Goal: Task Accomplishment & Management: Complete application form

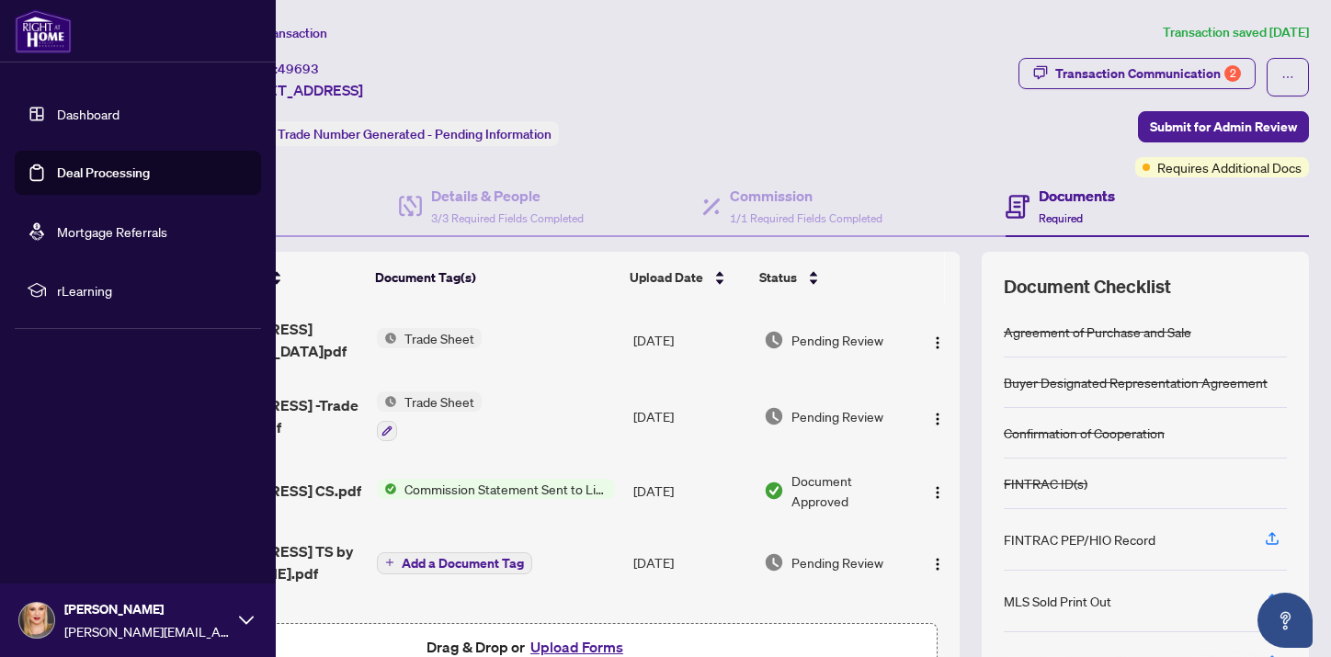
click at [51, 25] on img at bounding box center [43, 31] width 57 height 44
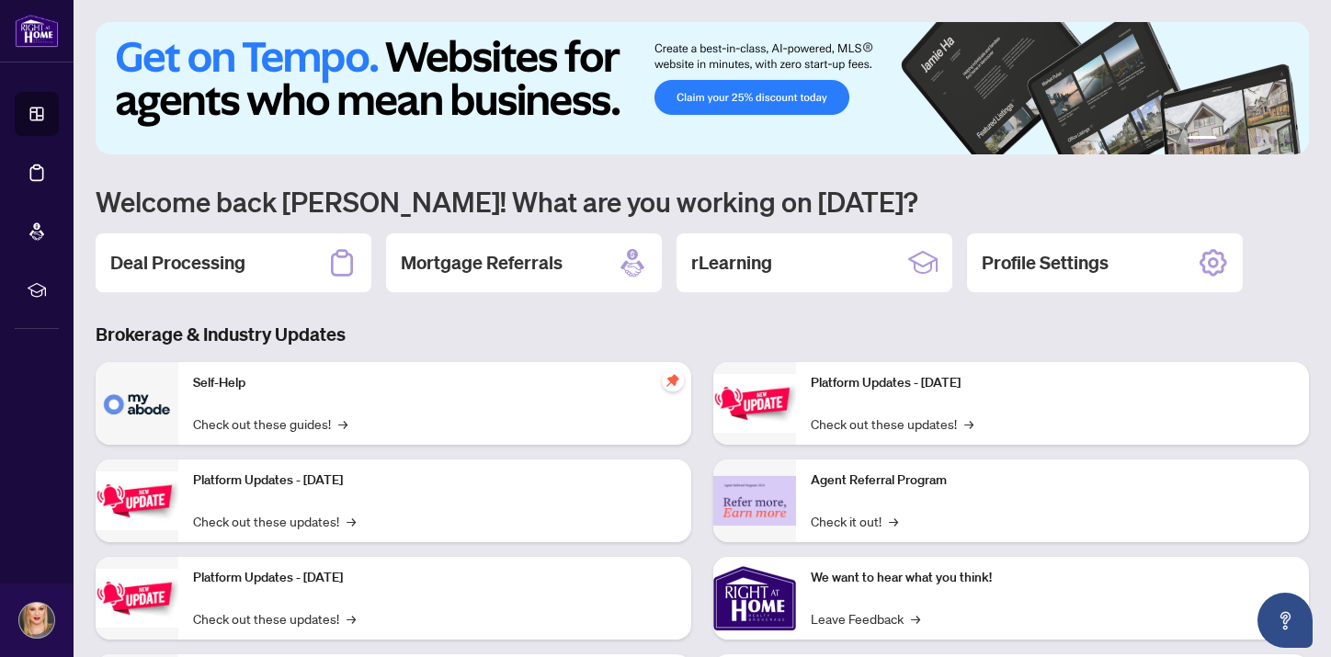
click at [140, 252] on h2 "Deal Processing" at bounding box center [177, 263] width 135 height 26
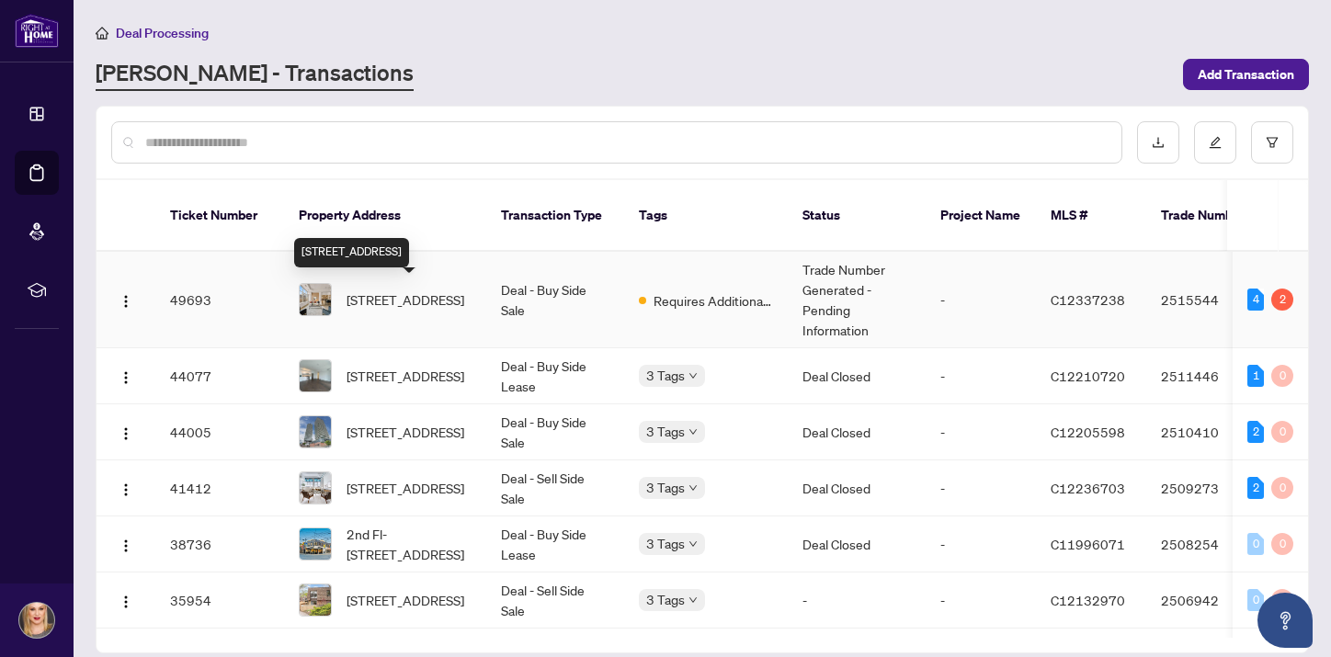
click at [415, 297] on span "[STREET_ADDRESS]" at bounding box center [405, 300] width 118 height 20
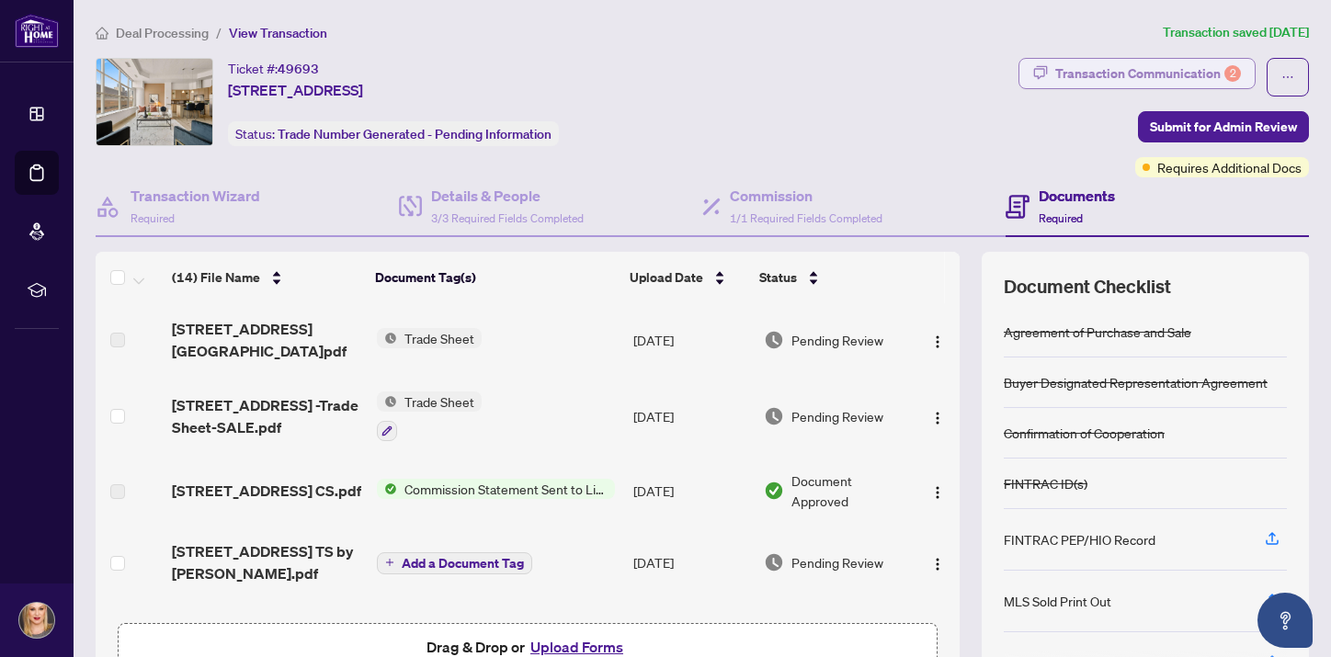
click at [1095, 69] on div "Transaction Communication 2" at bounding box center [1148, 73] width 186 height 29
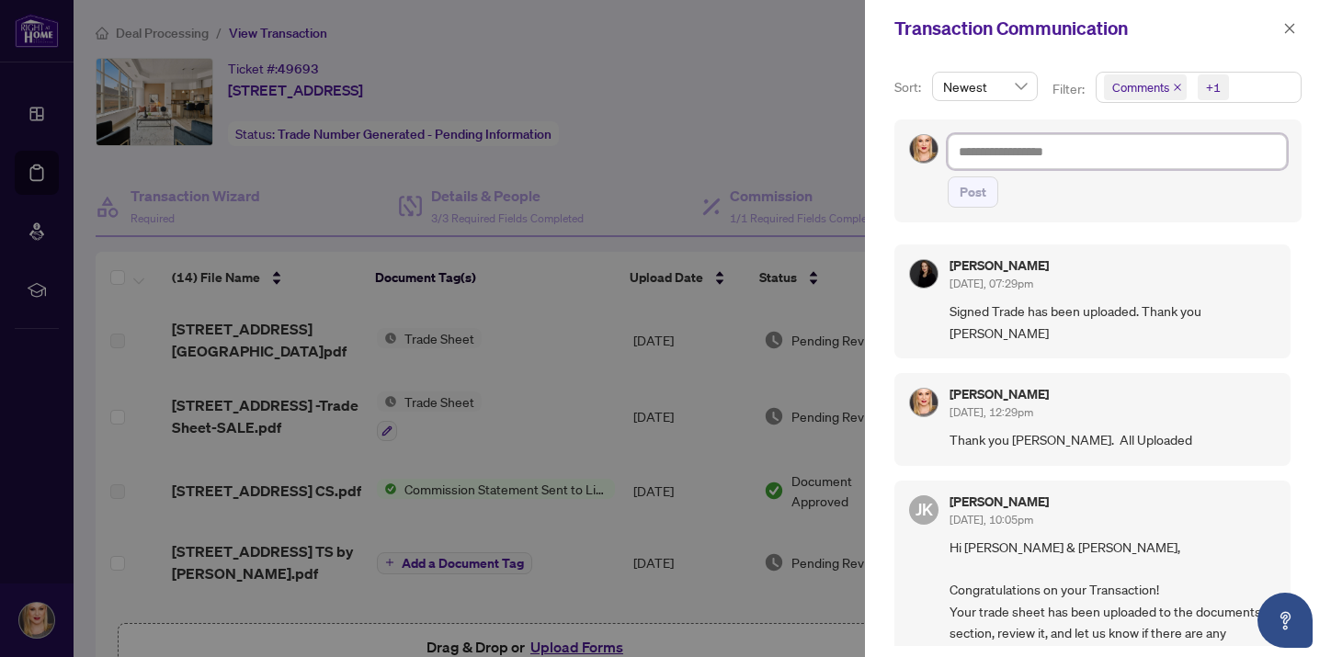
click at [1068, 151] on textarea at bounding box center [1117, 151] width 339 height 35
click at [650, 115] on div at bounding box center [665, 328] width 1331 height 657
click at [1286, 24] on icon "close" at bounding box center [1290, 28] width 10 height 10
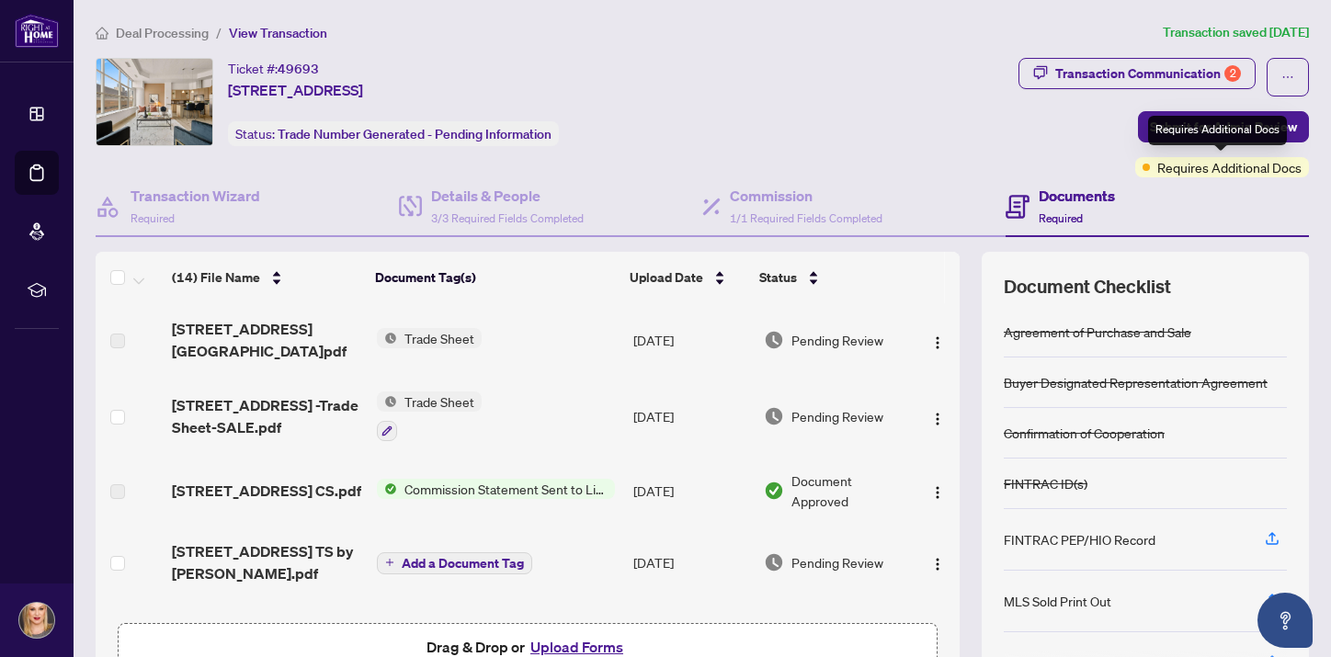
click at [1216, 169] on span "Requires Additional Docs" at bounding box center [1229, 167] width 144 height 20
click at [1278, 74] on button "button" at bounding box center [1287, 77] width 42 height 39
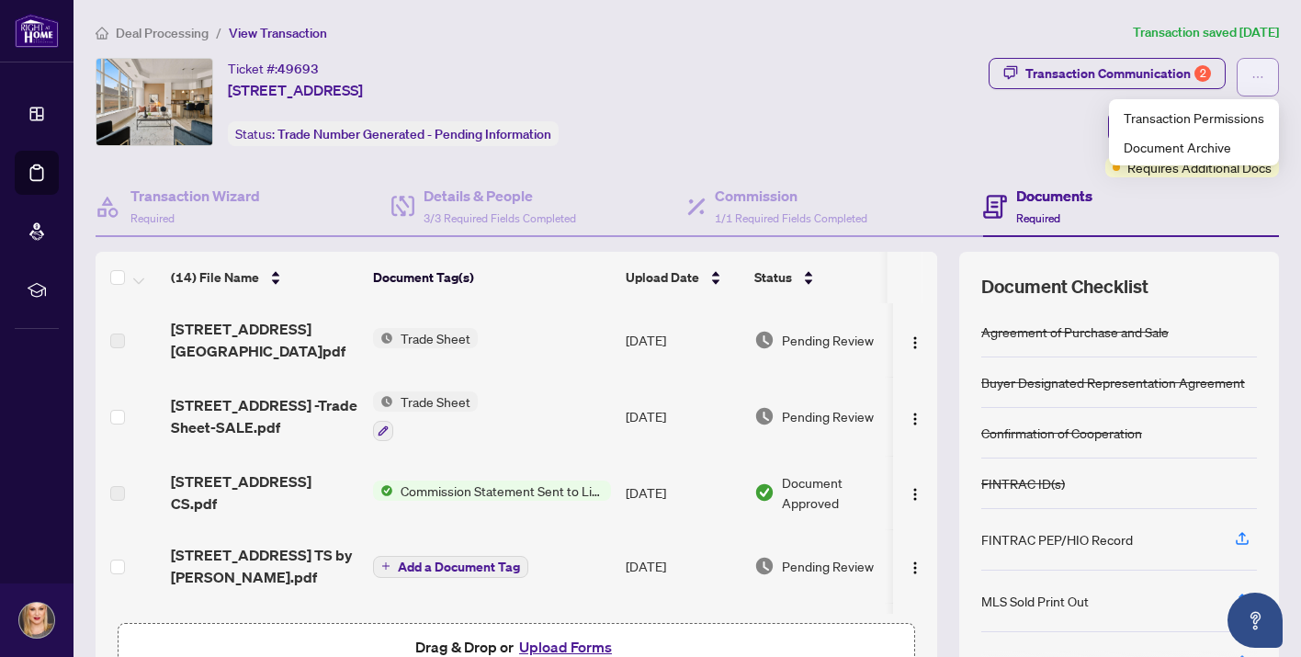
click at [1259, 68] on span "button" at bounding box center [1258, 76] width 13 height 29
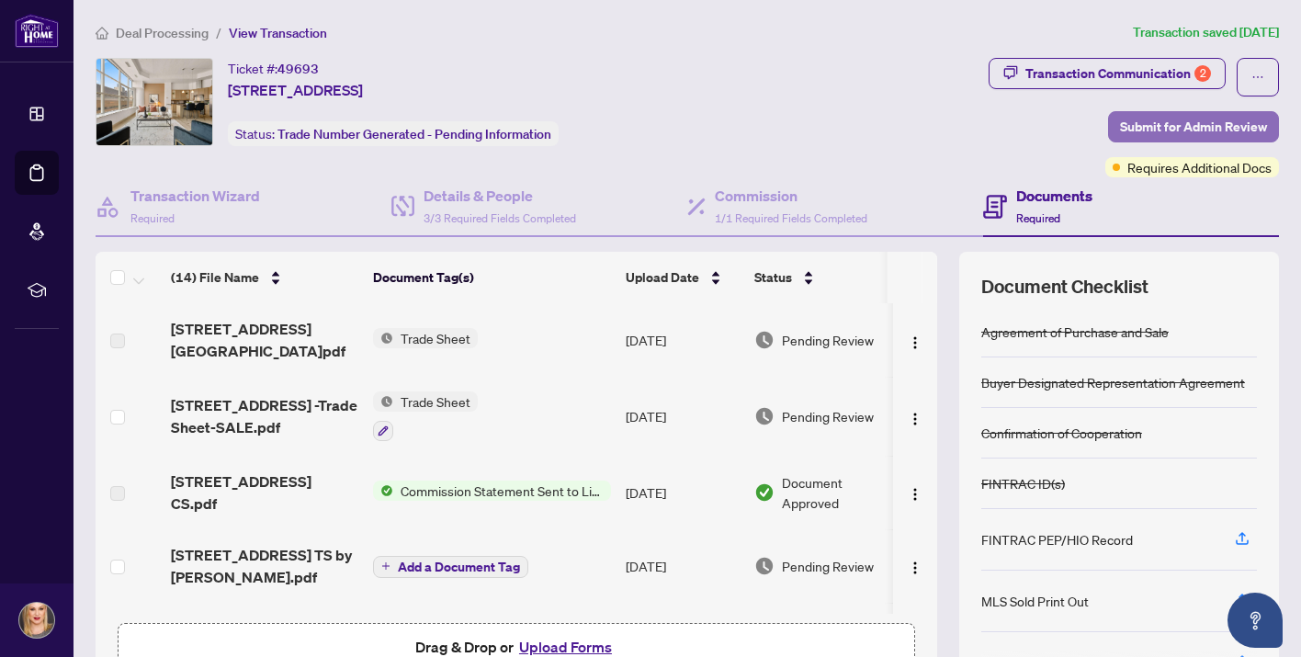
click at [1221, 132] on span "Submit for Admin Review" at bounding box center [1193, 126] width 147 height 29
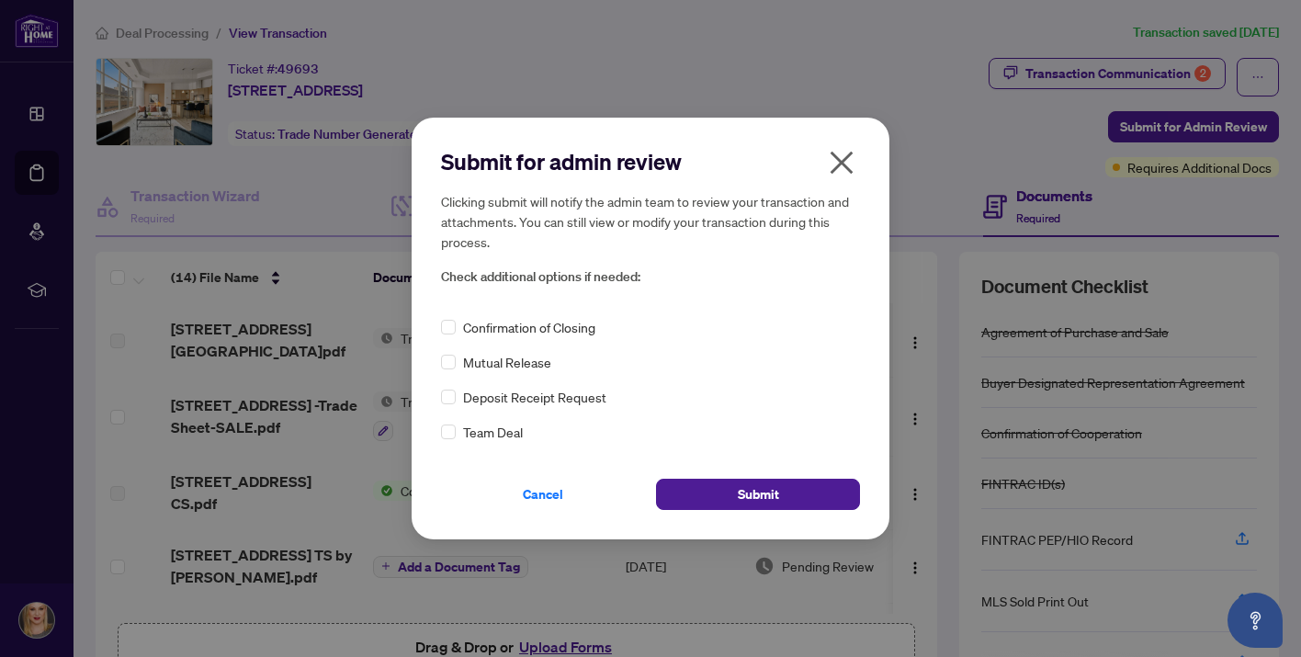
click at [490, 327] on span "Confirmation of Closing" at bounding box center [529, 327] width 132 height 20
click at [779, 486] on button "Submit" at bounding box center [758, 494] width 204 height 31
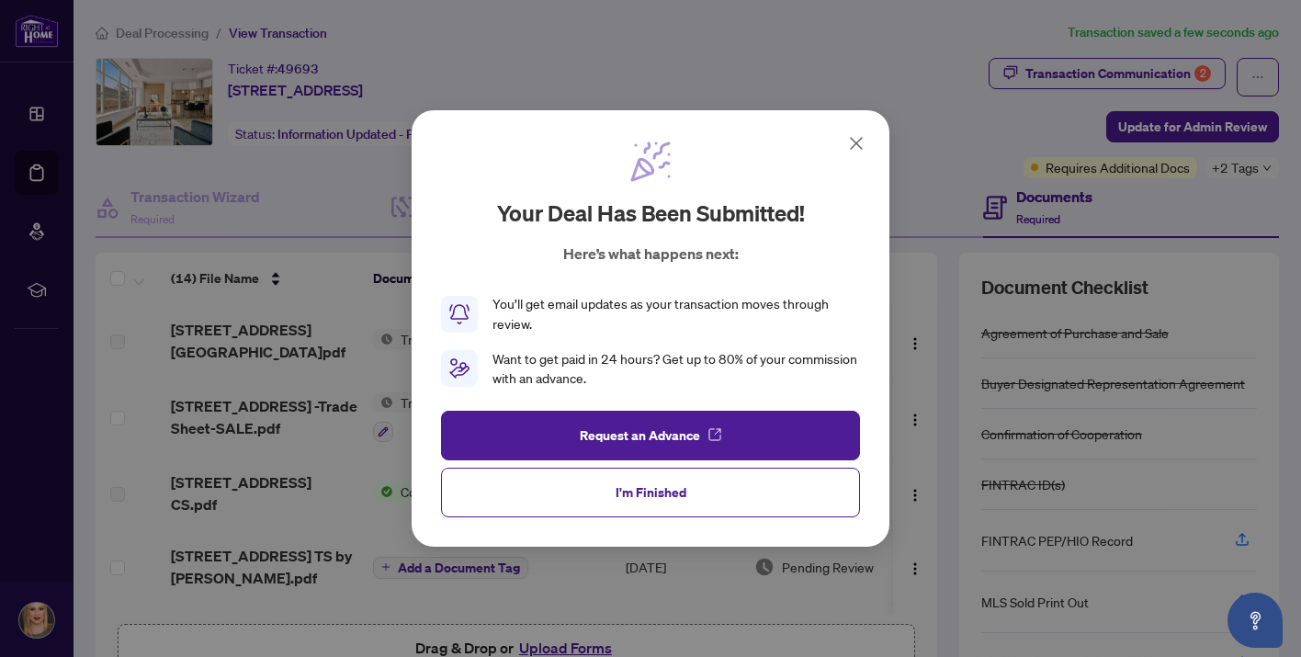
drag, startPoint x: 673, startPoint y: 494, endPoint x: 663, endPoint y: 495, distance: 10.3
click at [673, 494] on span "I'm Finished" at bounding box center [651, 492] width 71 height 29
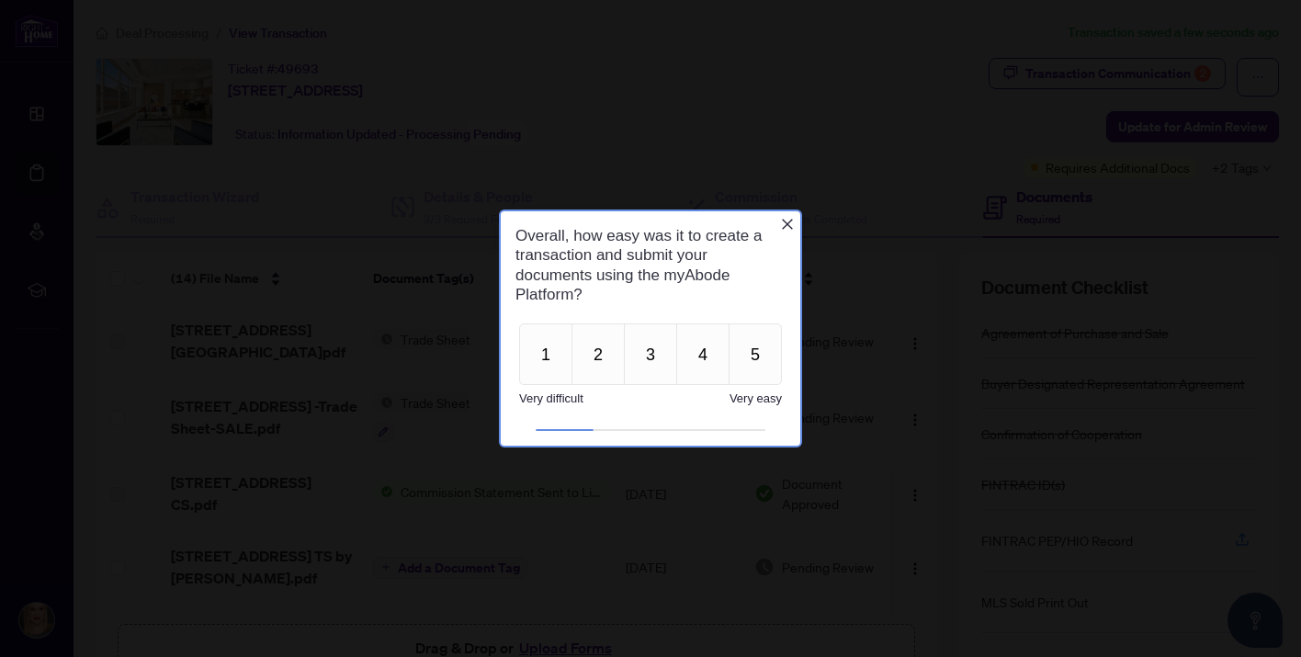
click at [790, 221] on icon "Close button" at bounding box center [787, 224] width 15 height 15
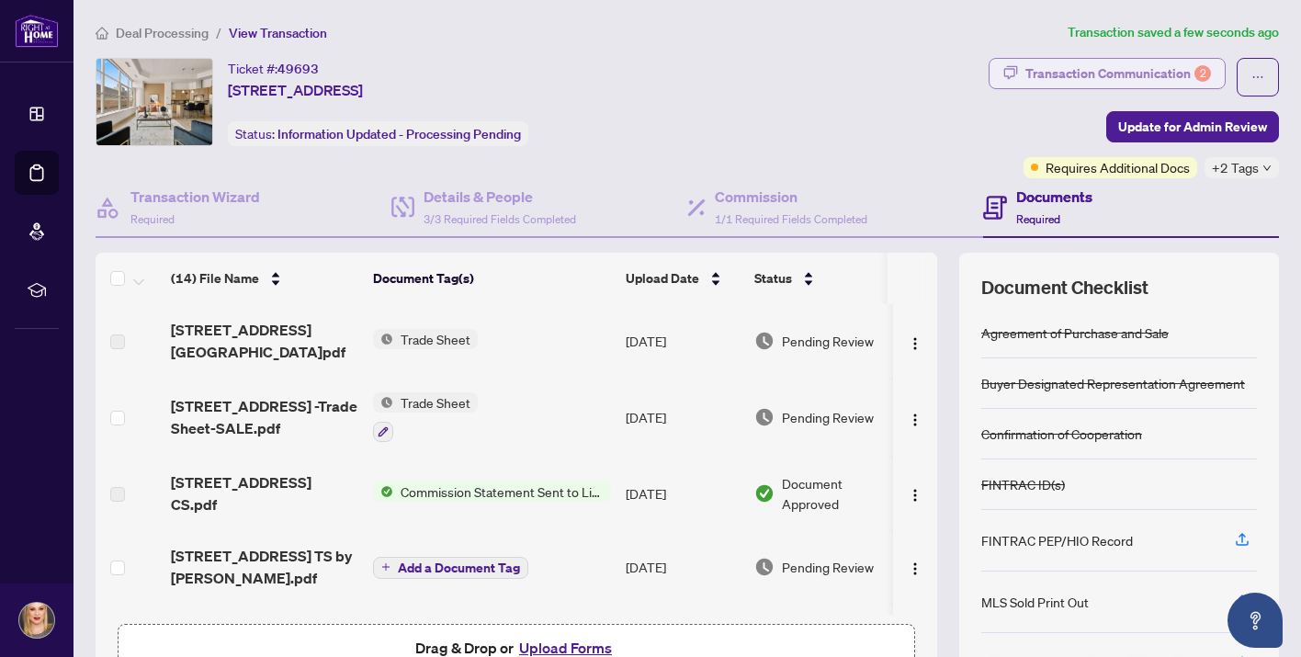
click at [1157, 71] on div "Transaction Communication 2" at bounding box center [1119, 73] width 186 height 29
